Goal: Information Seeking & Learning: Learn about a topic

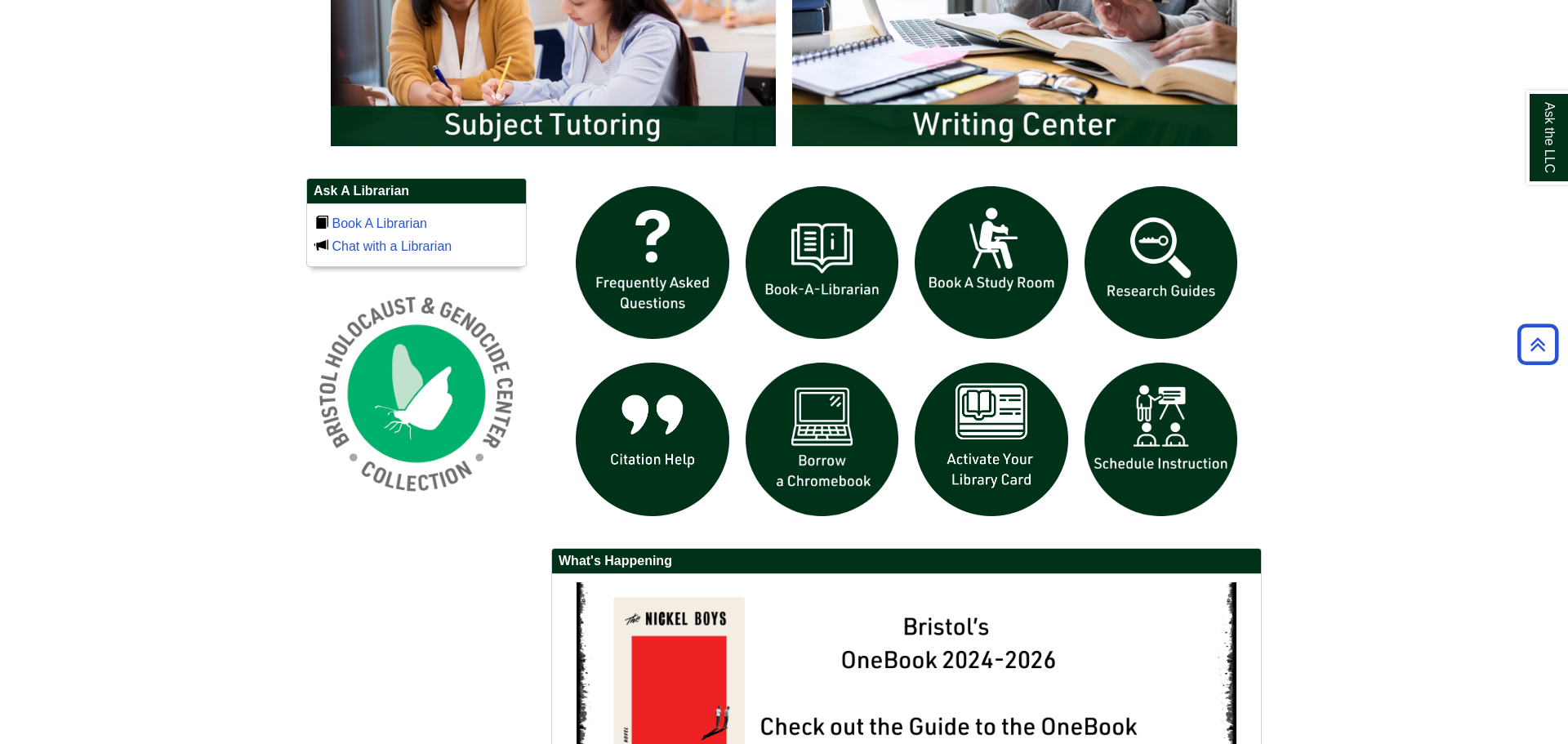
scroll to position [1032, 0]
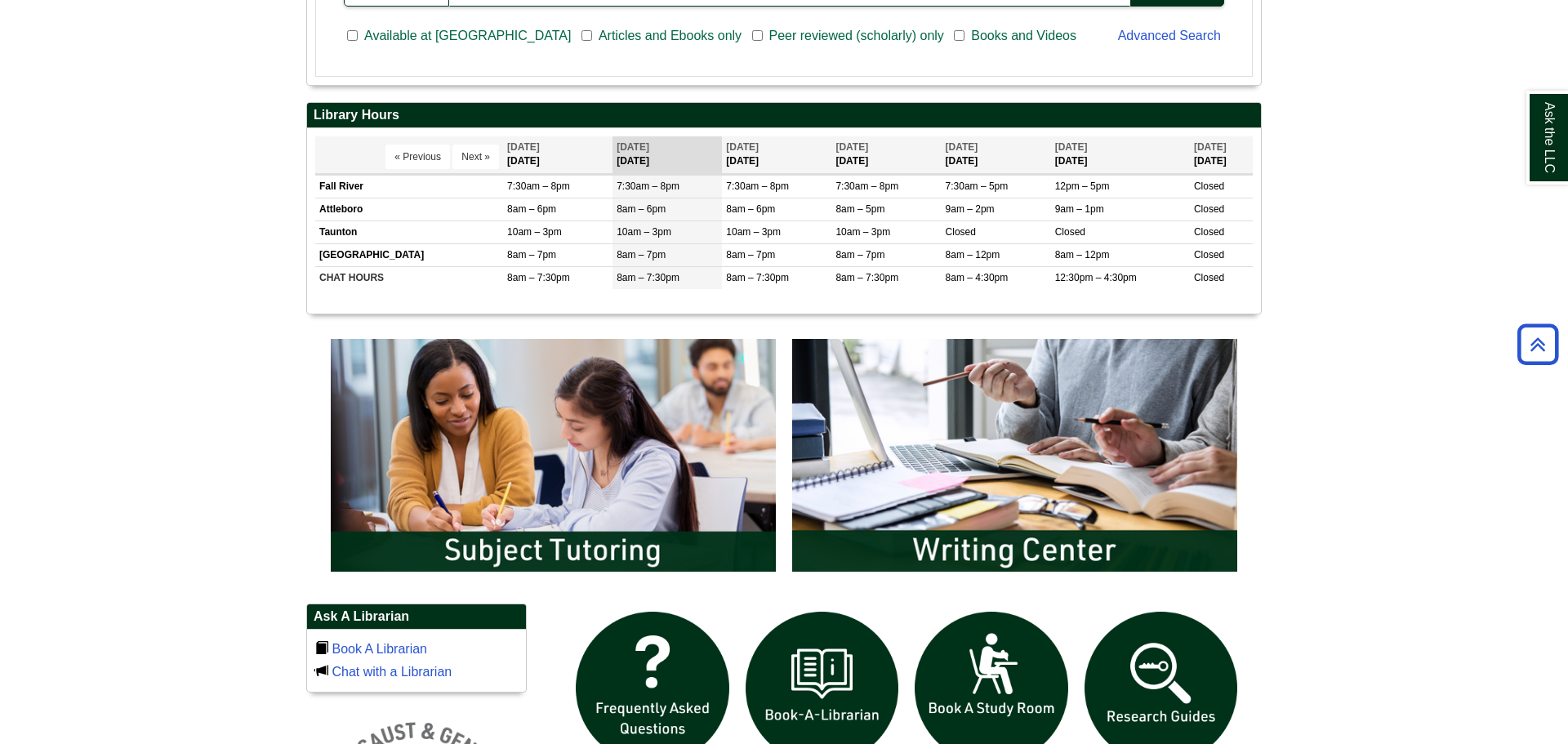
scroll to position [593, 0]
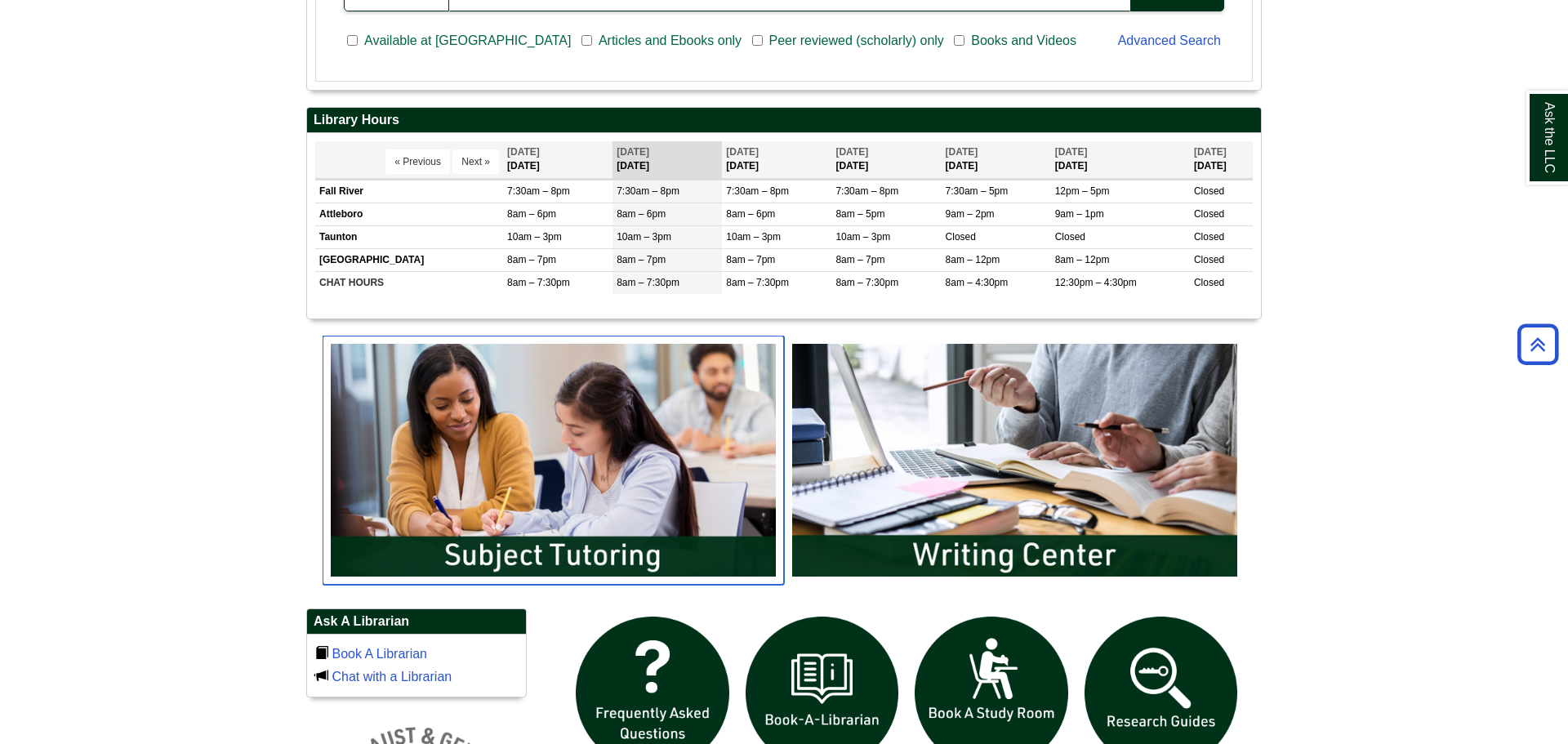
click at [608, 441] on img "slideshow" at bounding box center [553, 460] width 461 height 248
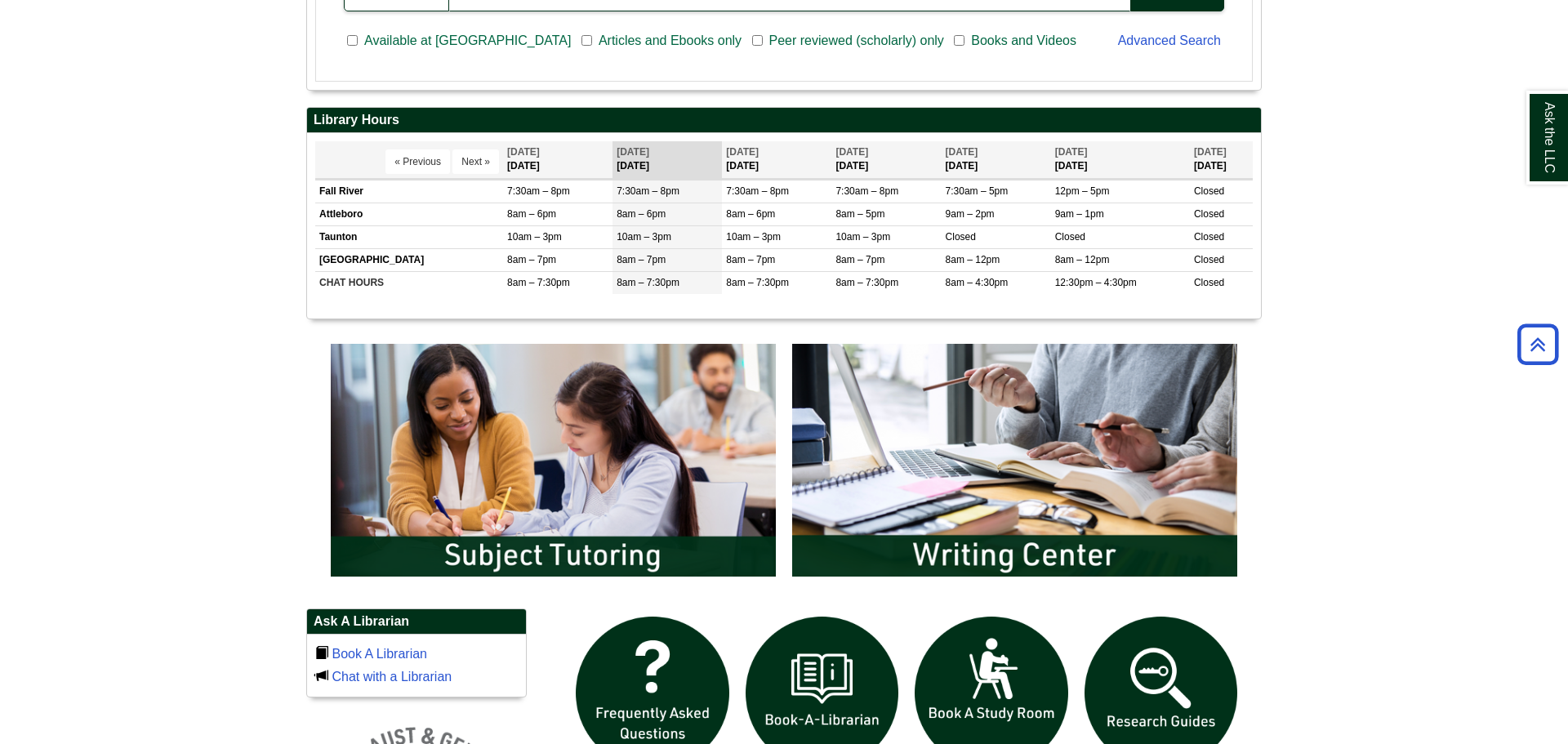
drag, startPoint x: 1557, startPoint y: 255, endPoint x: 1567, endPoint y: 297, distance: 43.2
click at [1567, 297] on html "Skip to Main Content Toggle navigation Home Access Services Access Services Pol…" at bounding box center [784, 450] width 1568 height 2088
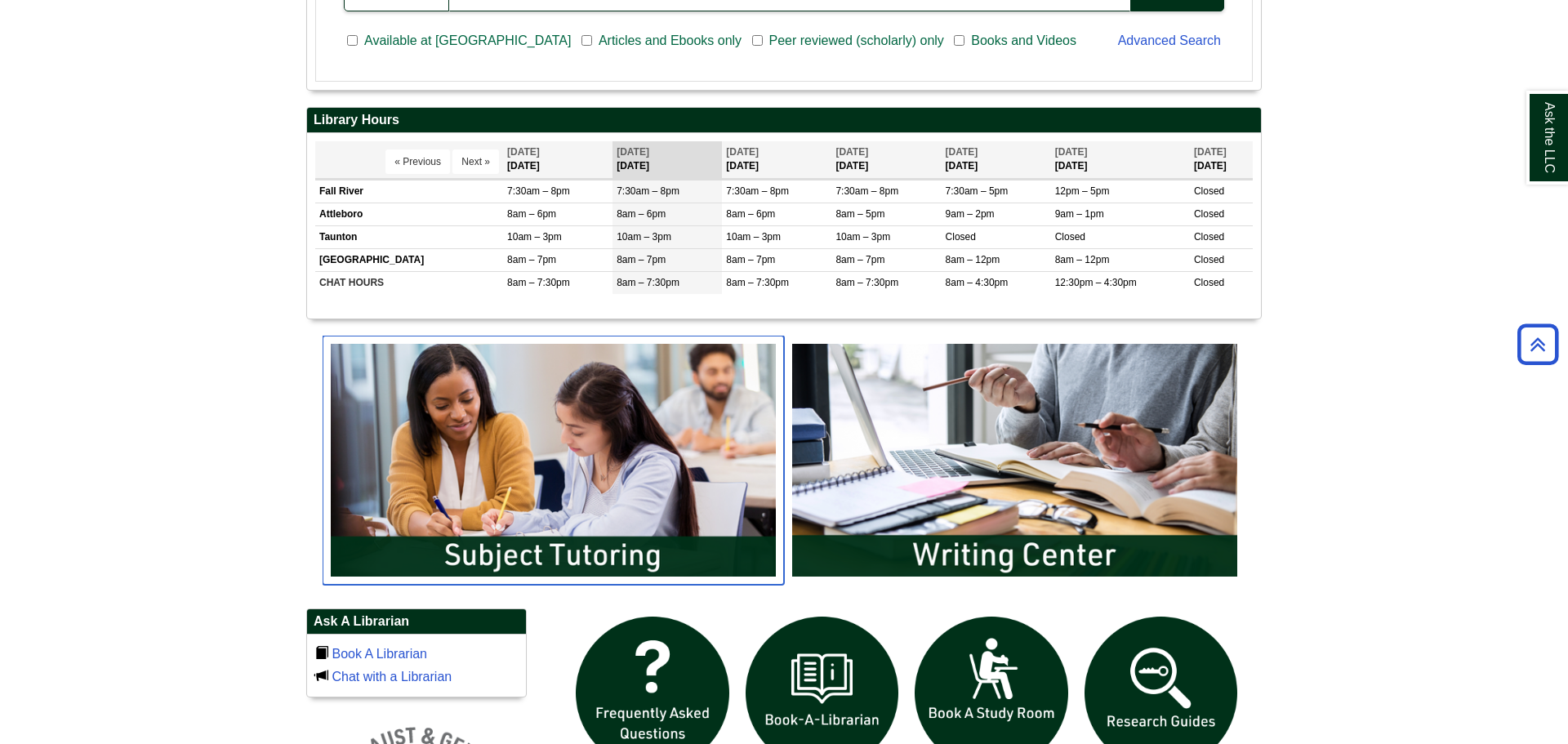
click at [694, 461] on img "slideshow" at bounding box center [553, 460] width 461 height 248
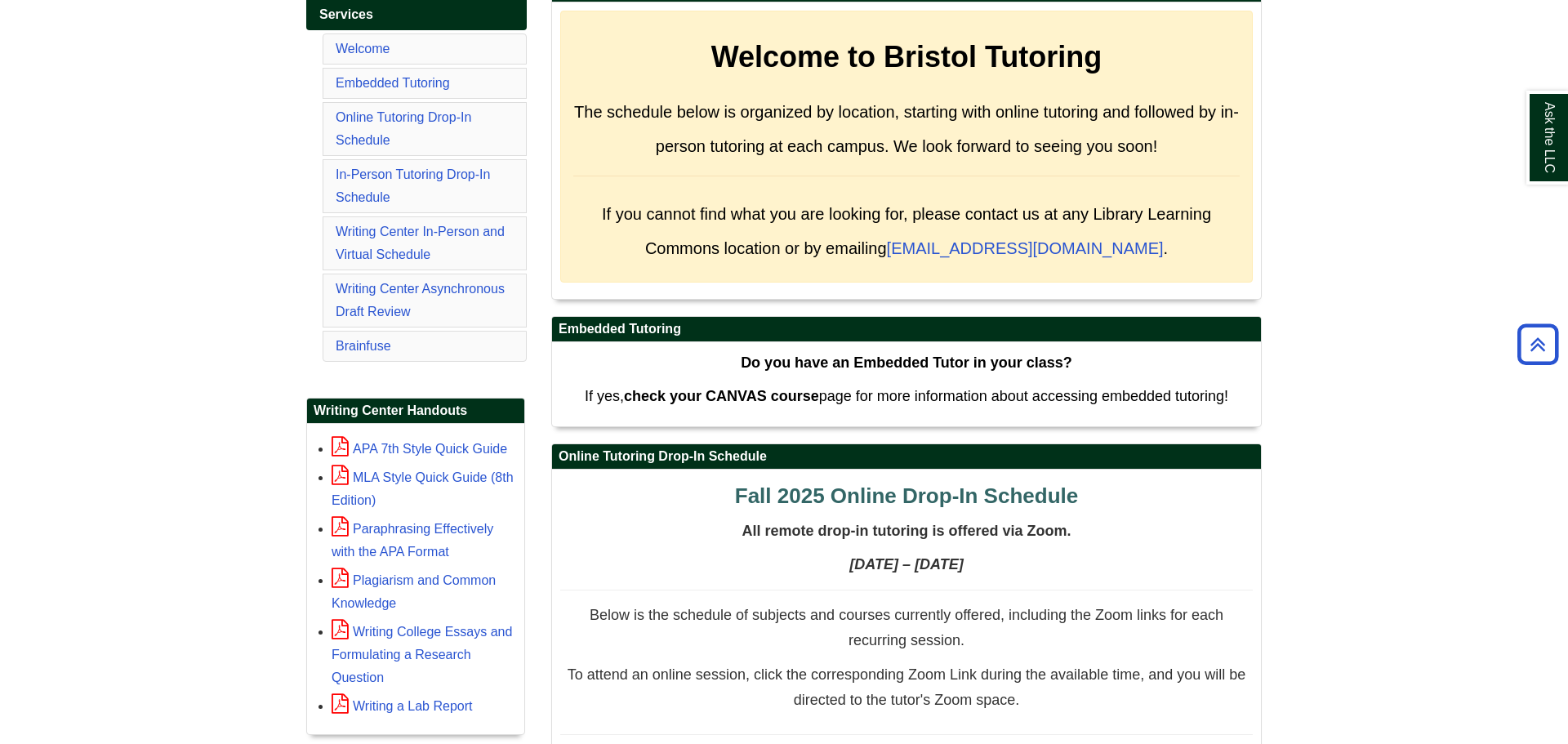
scroll to position [382, 0]
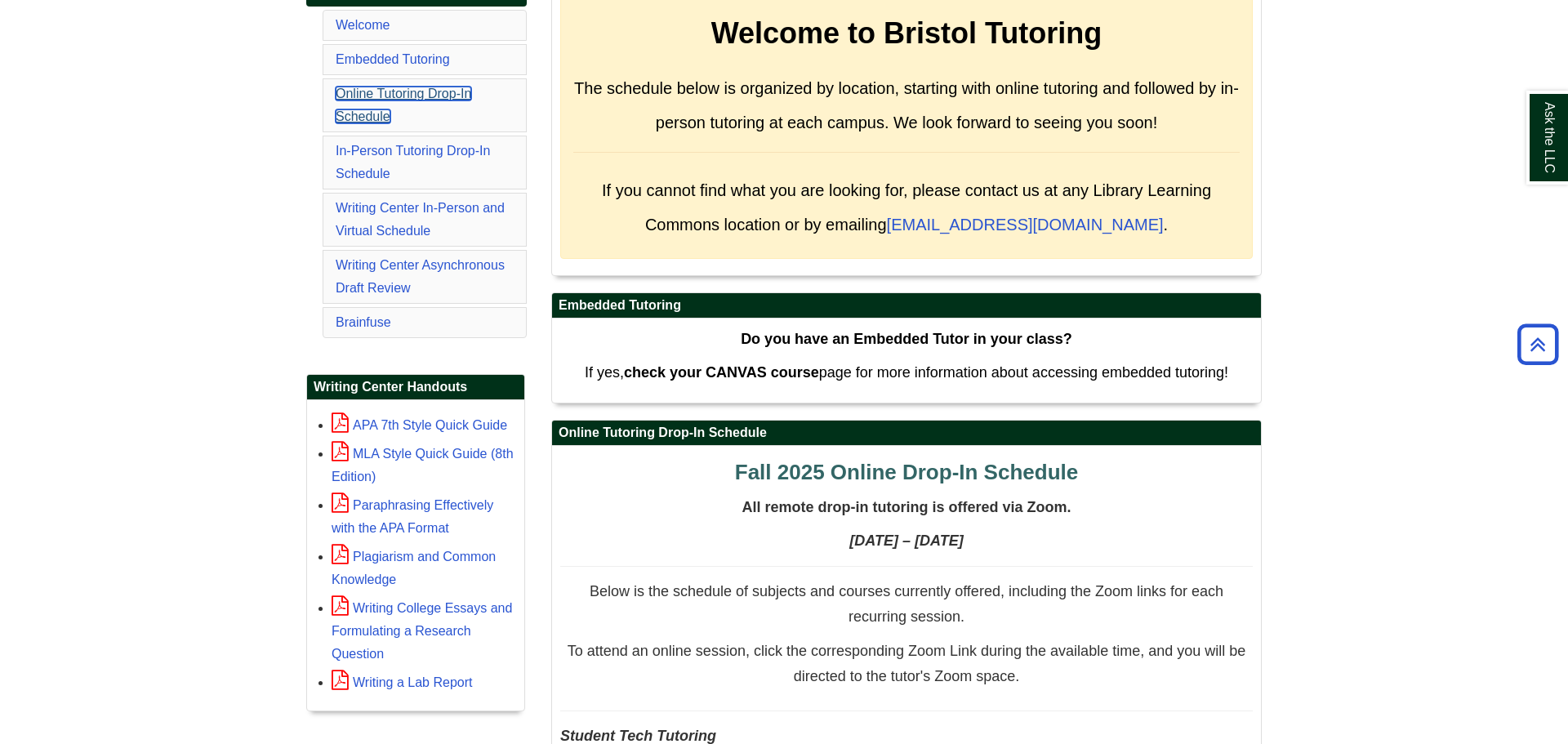
click at [431, 96] on link "Online Tutoring Drop-In Schedule" at bounding box center [404, 105] width 136 height 37
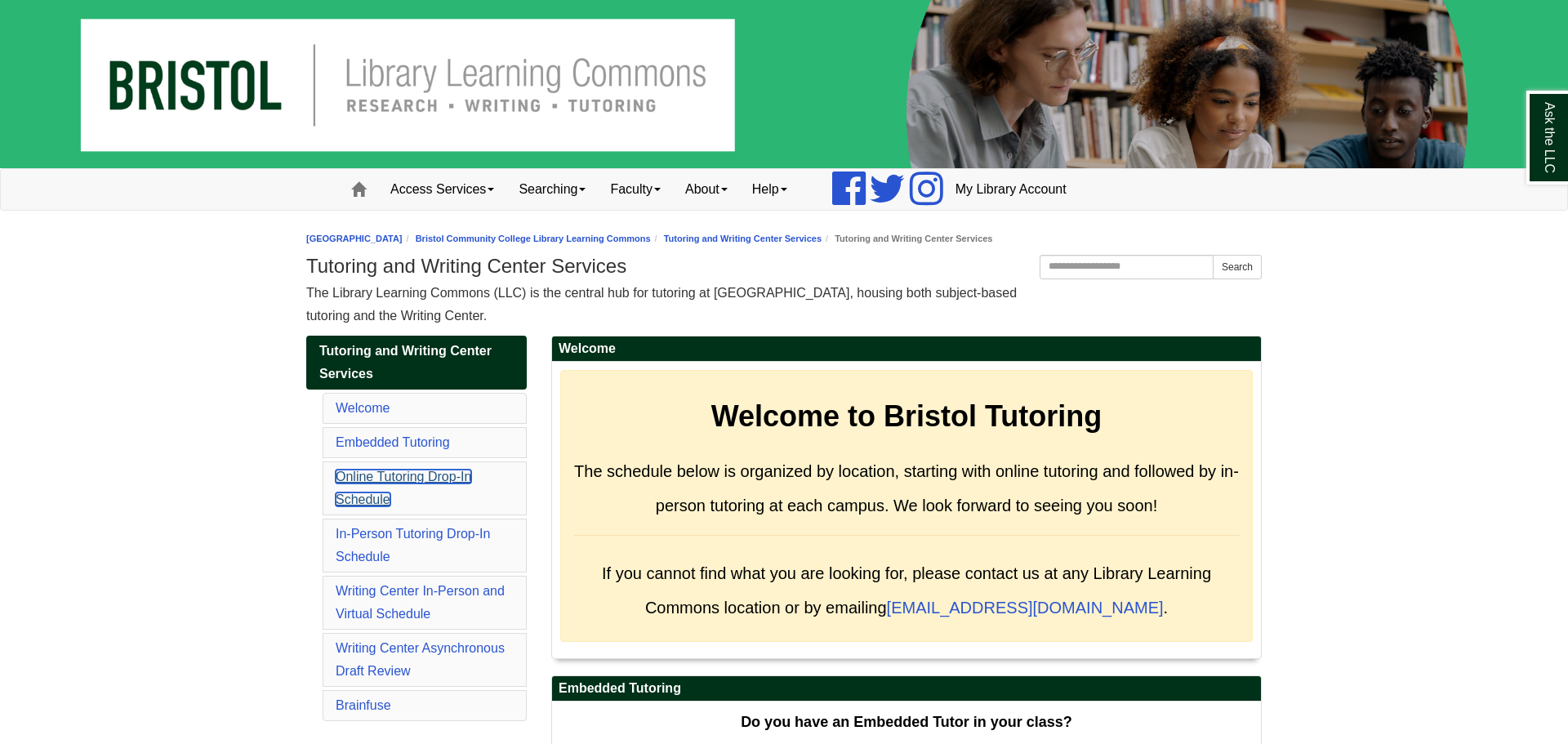
click at [431, 478] on link "Online Tutoring Drop-In Schedule" at bounding box center [404, 488] width 136 height 37
click at [381, 408] on link "Welcome" at bounding box center [362, 408] width 54 height 14
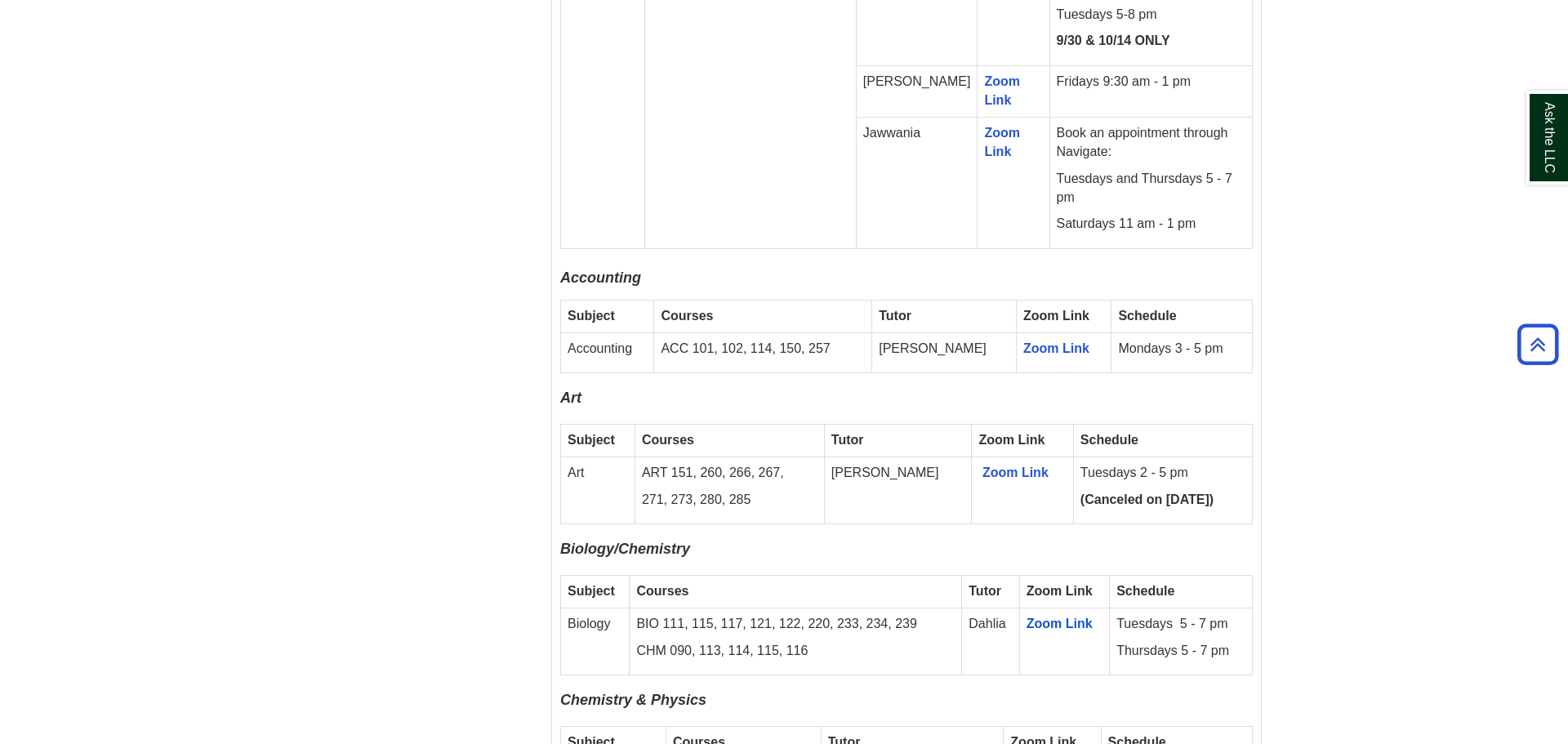
scroll to position [1227, 0]
